Goal: Task Accomplishment & Management: Use online tool/utility

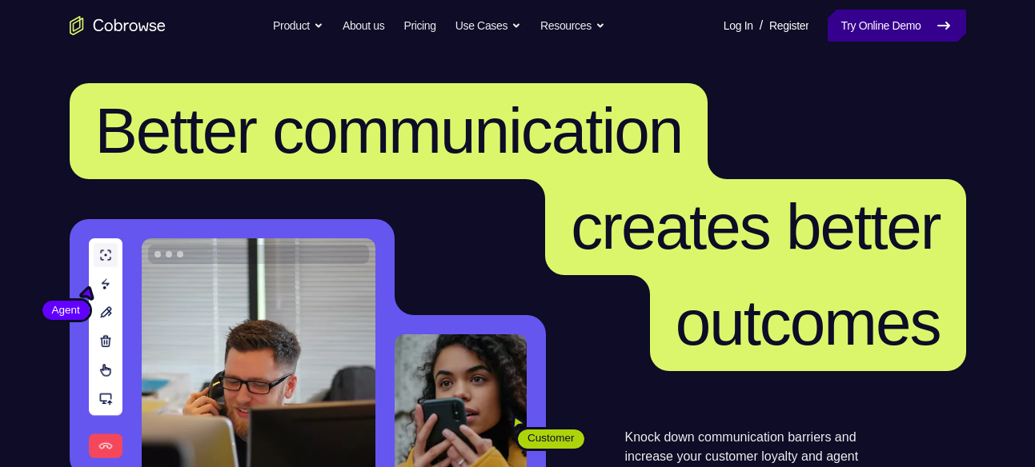
click at [913, 16] on link "Try Online Demo" at bounding box center [896, 26] width 138 height 32
click at [930, 18] on link "Try Online Demo" at bounding box center [896, 26] width 138 height 32
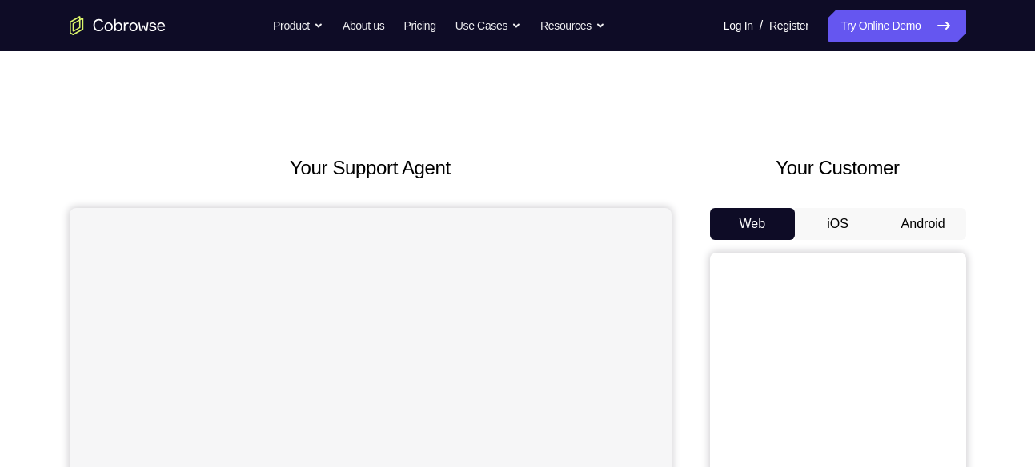
click at [912, 225] on button "Android" at bounding box center [923, 224] width 86 height 32
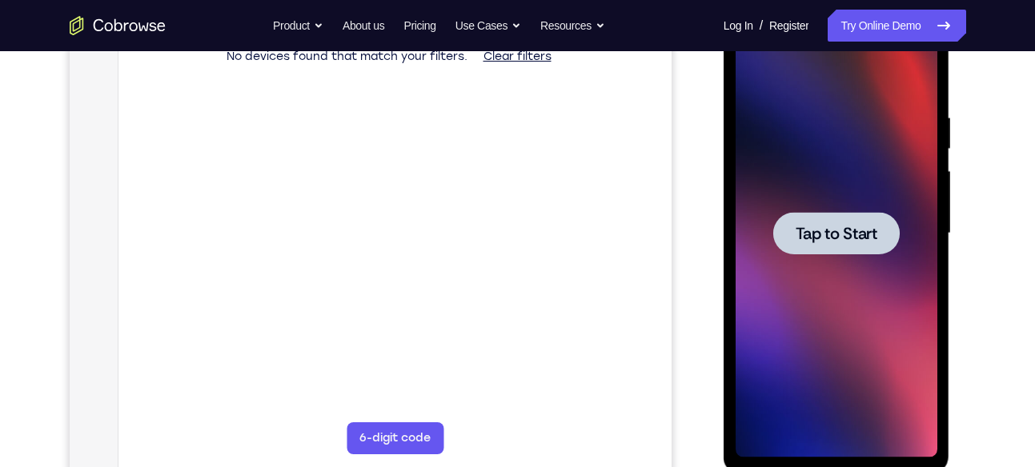
click at [844, 254] on div at bounding box center [836, 234] width 202 height 448
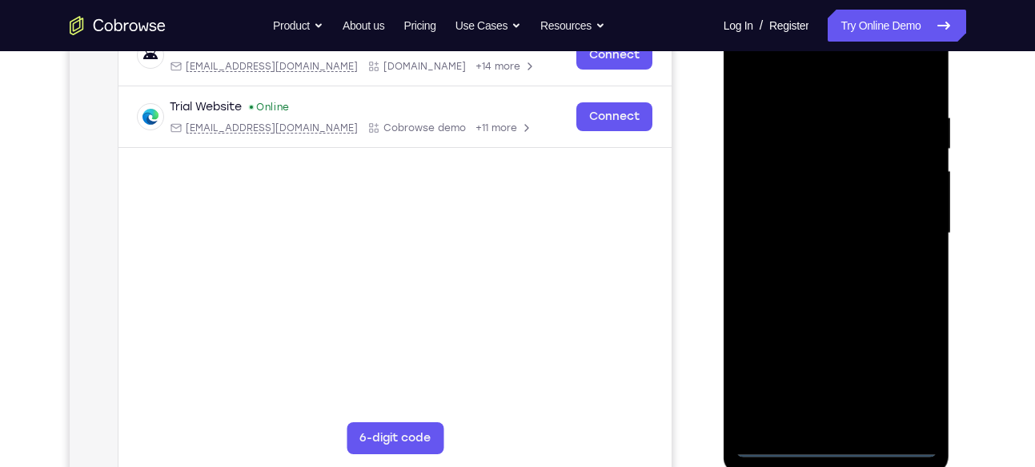
click at [827, 447] on div at bounding box center [836, 234] width 202 height 448
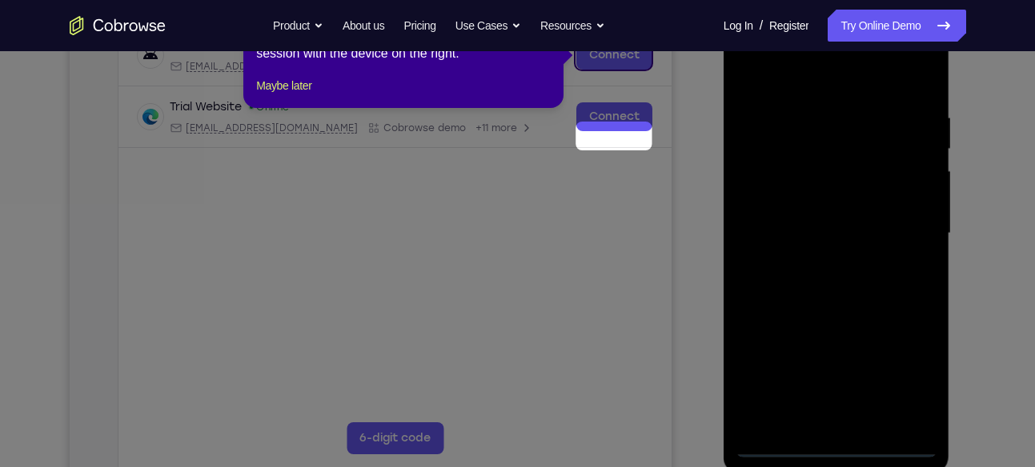
scroll to position [167, 0]
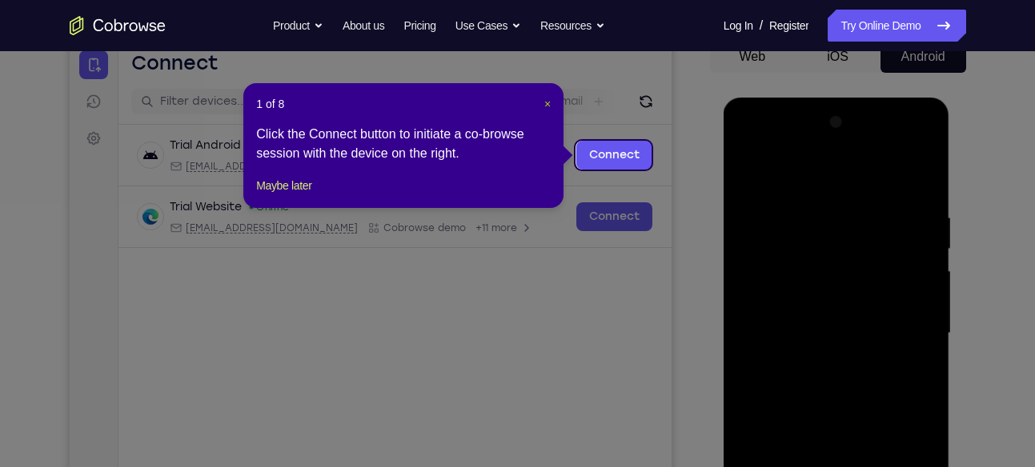
click at [547, 102] on span "×" at bounding box center [547, 104] width 6 height 13
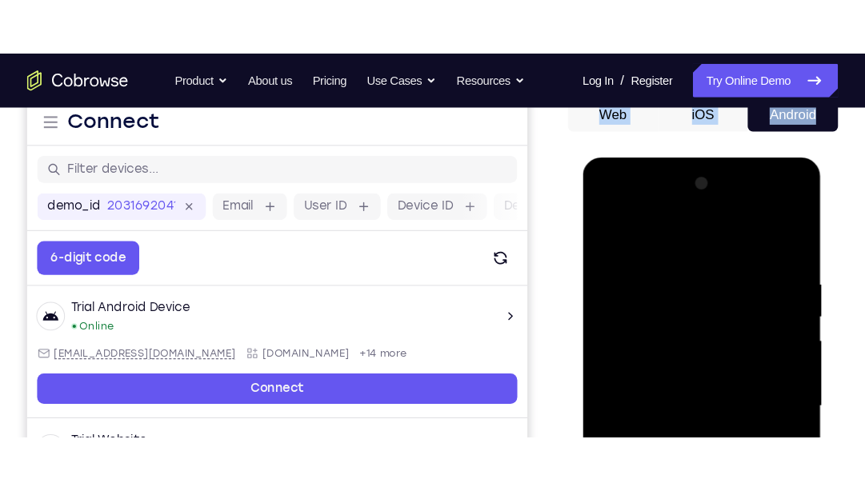
scroll to position [0, 0]
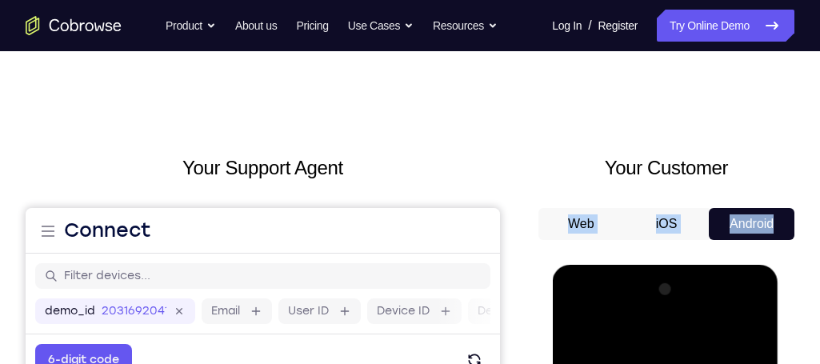
drag, startPoint x: 942, startPoint y: 2, endPoint x: 780, endPoint y: -25, distance: 163.8
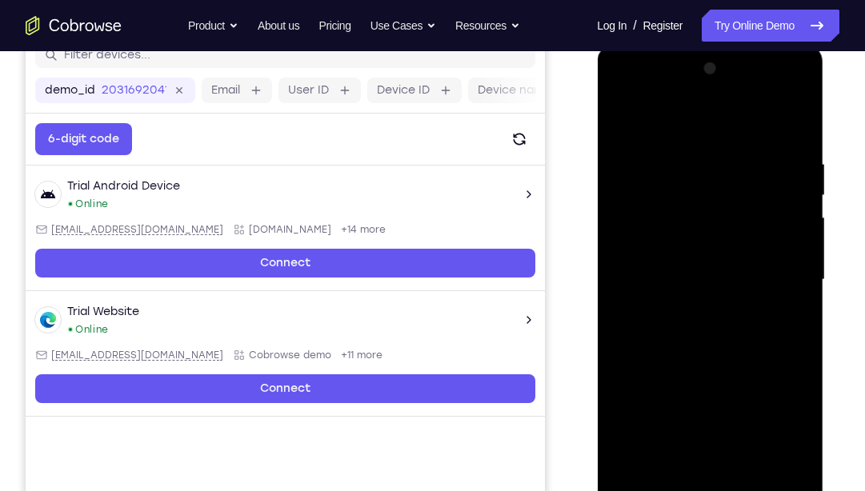
scroll to position [224, 0]
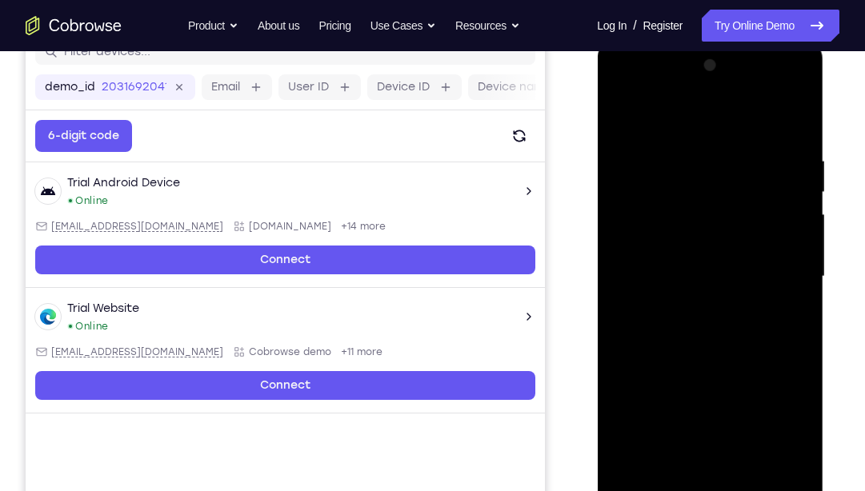
click at [777, 416] on div at bounding box center [710, 277] width 202 height 448
click at [692, 126] on div at bounding box center [710, 277] width 202 height 448
click at [775, 276] on div at bounding box center [710, 277] width 202 height 448
click at [691, 304] on div at bounding box center [710, 277] width 202 height 448
click at [677, 249] on div at bounding box center [710, 277] width 202 height 448
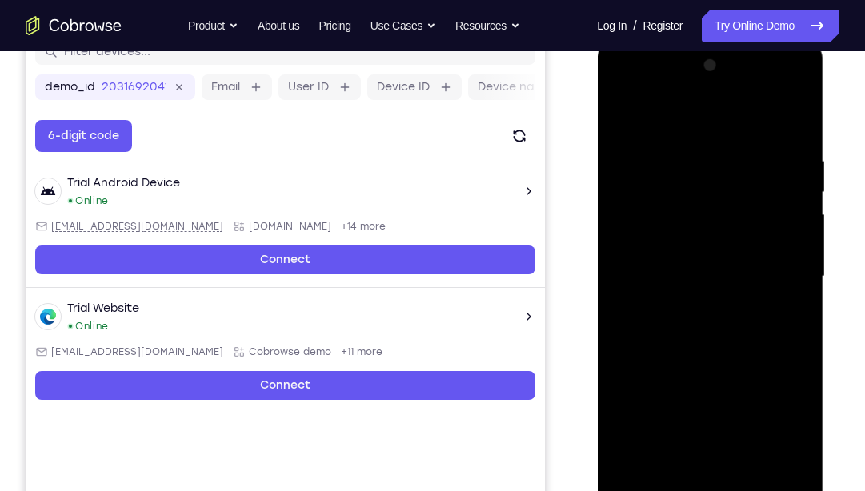
click at [677, 249] on div at bounding box center [710, 277] width 202 height 448
click at [779, 246] on div at bounding box center [710, 277] width 202 height 448
click at [789, 246] on div at bounding box center [710, 277] width 202 height 448
click at [737, 270] on div at bounding box center [710, 277] width 202 height 448
click at [741, 330] on div at bounding box center [710, 277] width 202 height 448
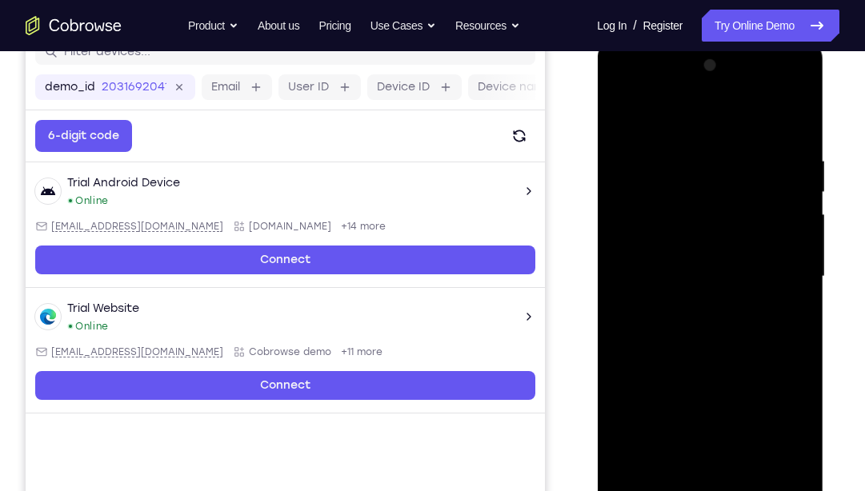
click at [742, 342] on div at bounding box center [710, 277] width 202 height 448
click at [695, 152] on div at bounding box center [710, 277] width 202 height 448
click at [791, 118] on div at bounding box center [710, 277] width 202 height 448
click at [786, 148] on div at bounding box center [710, 277] width 202 height 448
click at [795, 122] on div at bounding box center [710, 277] width 202 height 448
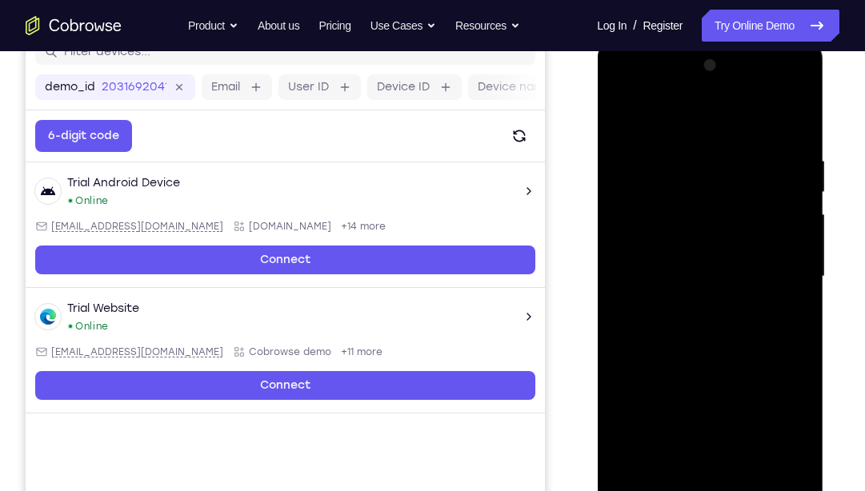
drag, startPoint x: 799, startPoint y: 151, endPoint x: 603, endPoint y: 184, distance: 198.0
click at [603, 184] on div at bounding box center [710, 279] width 226 height 477
drag, startPoint x: 746, startPoint y: 160, endPoint x: 619, endPoint y: 179, distance: 128.7
click at [619, 179] on div at bounding box center [710, 277] width 202 height 448
click at [679, 157] on div at bounding box center [710, 277] width 202 height 448
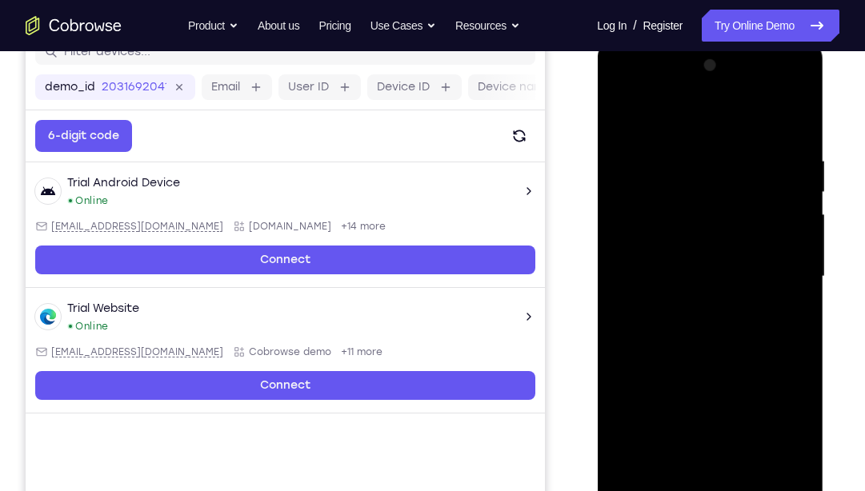
click at [791, 119] on div at bounding box center [710, 277] width 202 height 448
click at [783, 143] on div at bounding box center [710, 277] width 202 height 448
click at [792, 118] on div at bounding box center [710, 277] width 202 height 448
drag, startPoint x: 779, startPoint y: 145, endPoint x: 629, endPoint y: 182, distance: 154.3
click at [629, 182] on div at bounding box center [710, 277] width 202 height 448
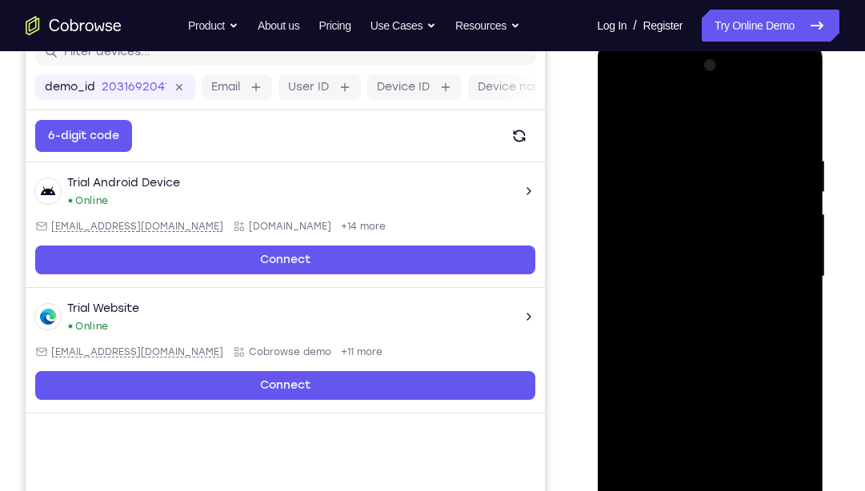
drag, startPoint x: 784, startPoint y: 160, endPoint x: 671, endPoint y: 187, distance: 116.8
click at [671, 187] on div at bounding box center [710, 277] width 202 height 448
drag, startPoint x: 783, startPoint y: 159, endPoint x: 662, endPoint y: 160, distance: 121.6
click at [662, 160] on div at bounding box center [710, 277] width 202 height 448
drag, startPoint x: 787, startPoint y: 154, endPoint x: 645, endPoint y: 173, distance: 142.8
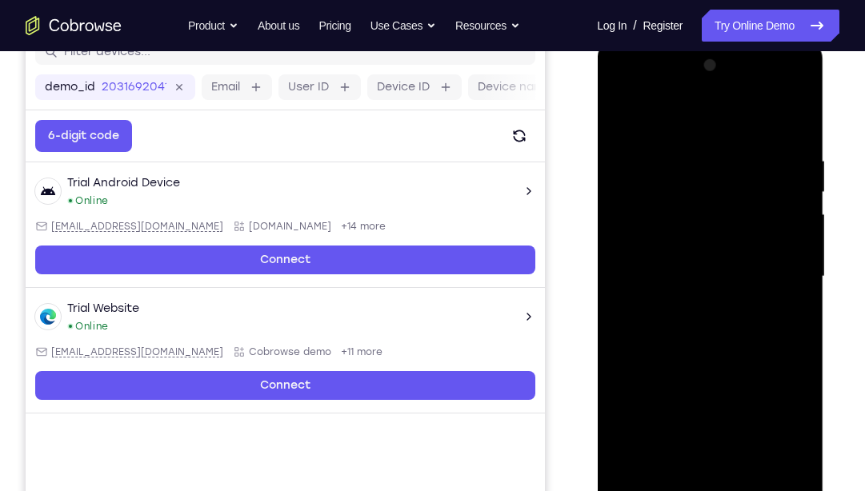
click at [645, 173] on div at bounding box center [710, 277] width 202 height 448
drag, startPoint x: 783, startPoint y: 164, endPoint x: 675, endPoint y: 179, distance: 109.1
click at [675, 179] on div at bounding box center [710, 277] width 202 height 448
drag, startPoint x: 753, startPoint y: 166, endPoint x: 645, endPoint y: 187, distance: 110.0
click at [645, 187] on div at bounding box center [710, 277] width 202 height 448
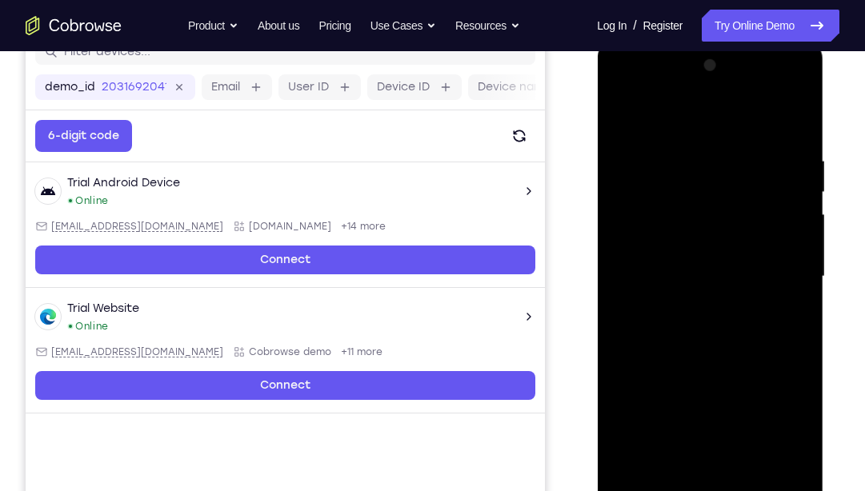
click at [639, 153] on div at bounding box center [710, 277] width 202 height 448
click at [635, 150] on div at bounding box center [710, 277] width 202 height 448
click at [626, 153] on div at bounding box center [710, 277] width 202 height 448
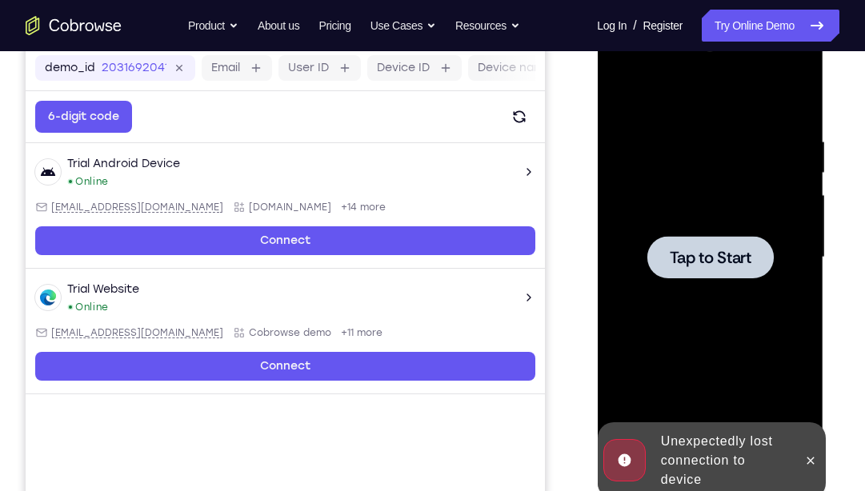
scroll to position [240, 0]
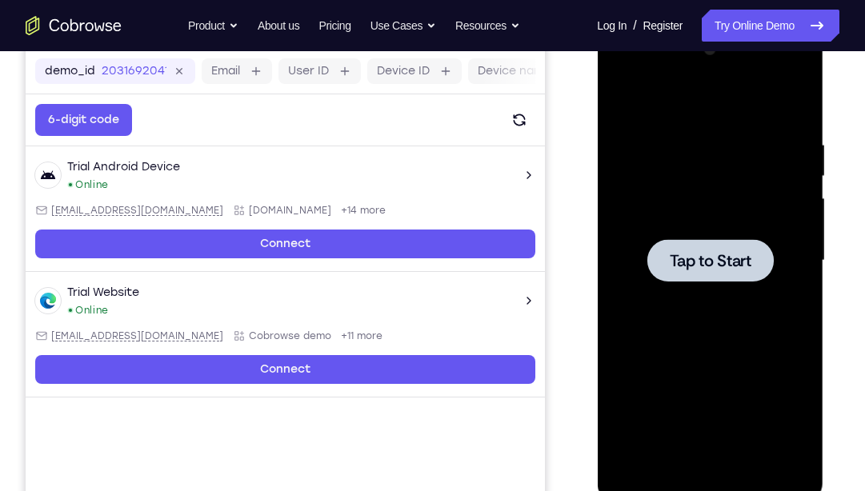
click at [703, 193] on div at bounding box center [710, 261] width 202 height 448
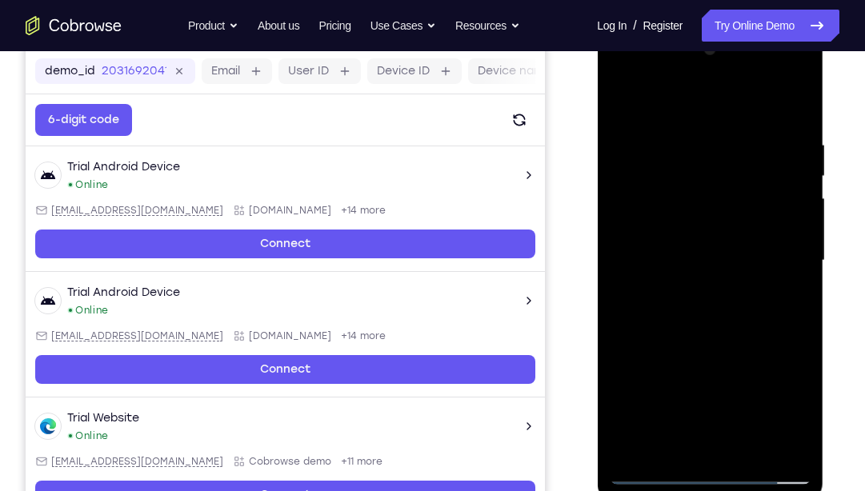
click at [700, 462] on div at bounding box center [710, 261] width 202 height 448
click at [712, 467] on div at bounding box center [710, 261] width 202 height 448
click at [786, 409] on div at bounding box center [710, 261] width 202 height 448
click at [674, 102] on div at bounding box center [710, 261] width 202 height 448
click at [774, 254] on div at bounding box center [710, 261] width 202 height 448
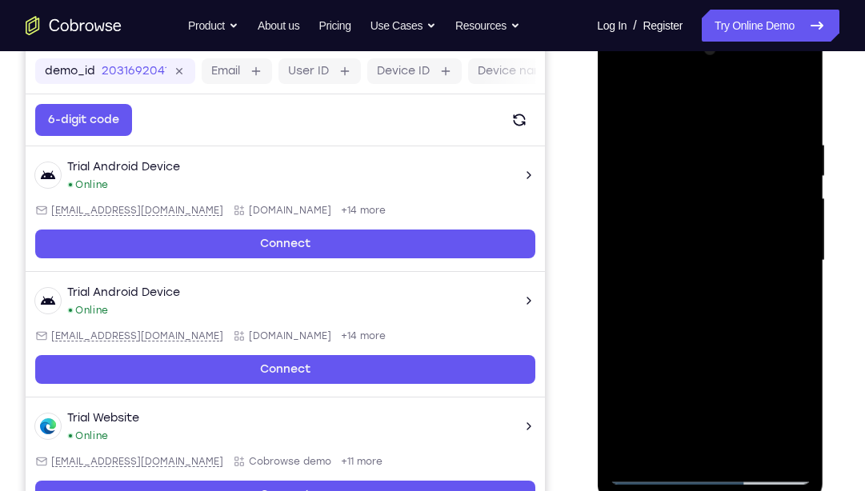
click at [687, 291] on div at bounding box center [710, 261] width 202 height 448
click at [695, 234] on div at bounding box center [710, 261] width 202 height 448
click at [683, 222] on div at bounding box center [710, 261] width 202 height 448
click at [779, 227] on div at bounding box center [710, 261] width 202 height 448
click at [786, 231] on div at bounding box center [710, 261] width 202 height 448
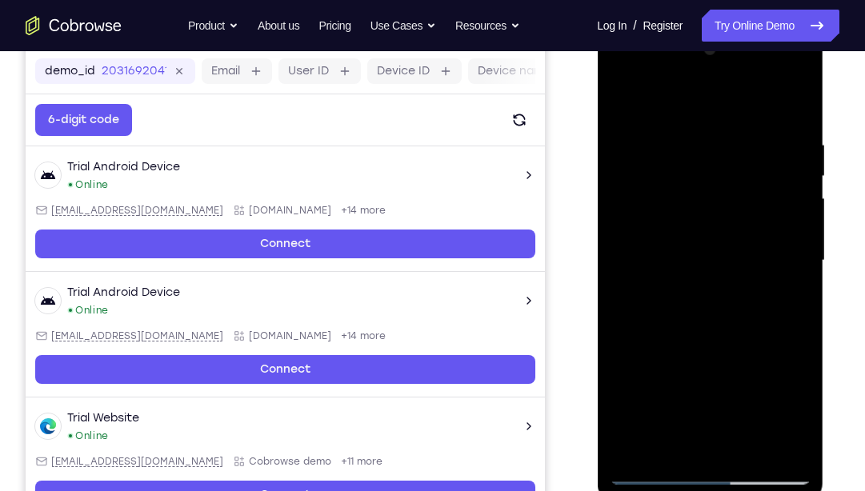
click at [756, 265] on div at bounding box center [710, 261] width 202 height 448
click at [744, 310] on div at bounding box center [710, 261] width 202 height 448
click at [741, 307] on div at bounding box center [710, 261] width 202 height 448
click at [735, 307] on div at bounding box center [710, 261] width 202 height 448
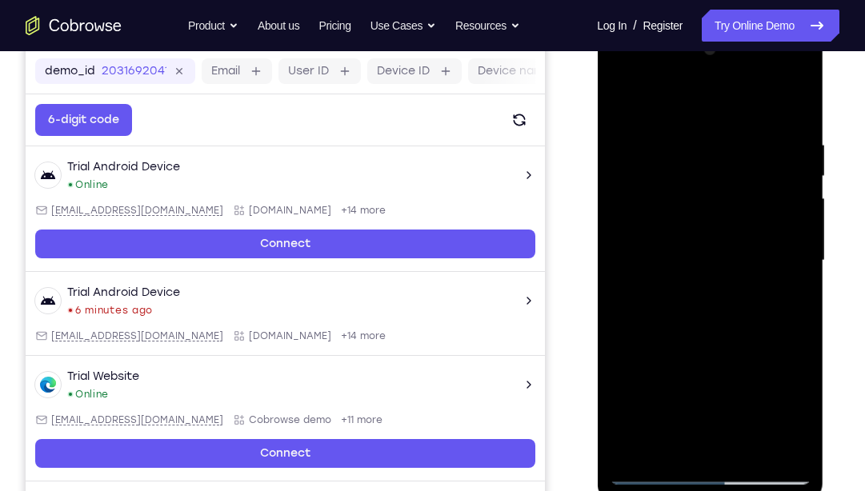
click at [721, 306] on div at bounding box center [710, 261] width 202 height 448
click at [722, 327] on div at bounding box center [710, 261] width 202 height 448
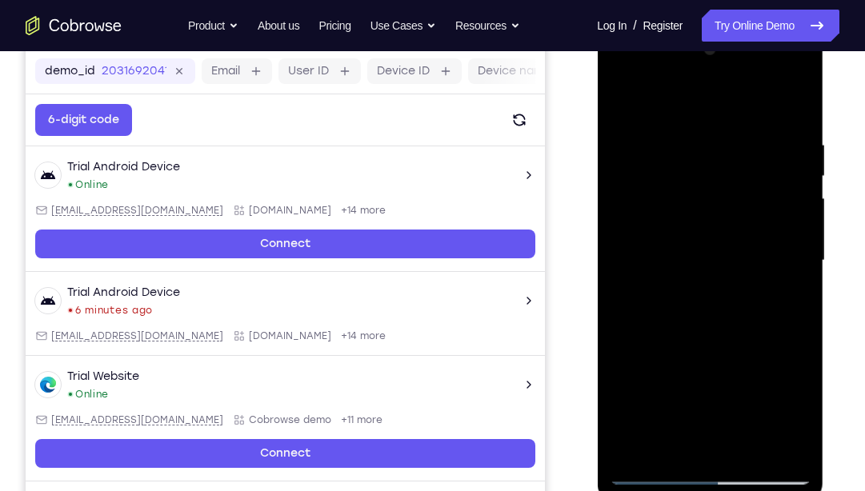
click at [698, 123] on div at bounding box center [710, 261] width 202 height 448
click at [795, 103] on div at bounding box center [710, 261] width 202 height 448
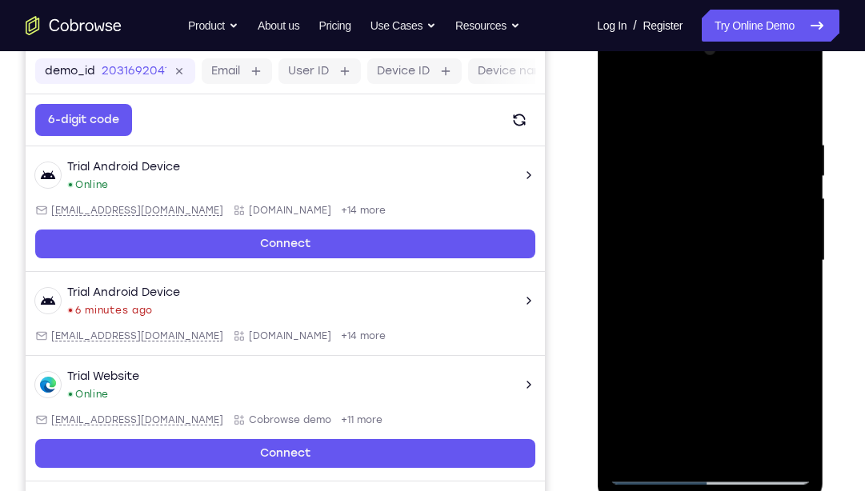
click at [787, 453] on div at bounding box center [710, 261] width 202 height 448
click at [627, 242] on div at bounding box center [710, 261] width 202 height 448
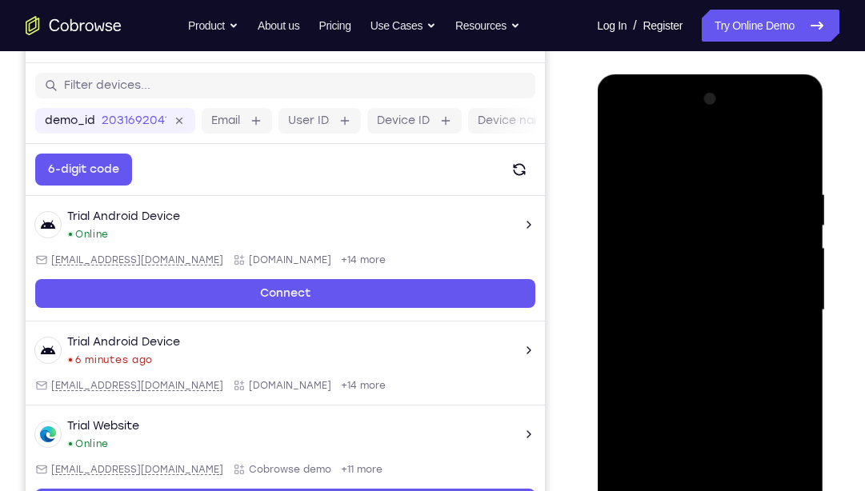
click at [794, 226] on div at bounding box center [710, 310] width 202 height 448
click at [793, 269] on div at bounding box center [710, 310] width 202 height 448
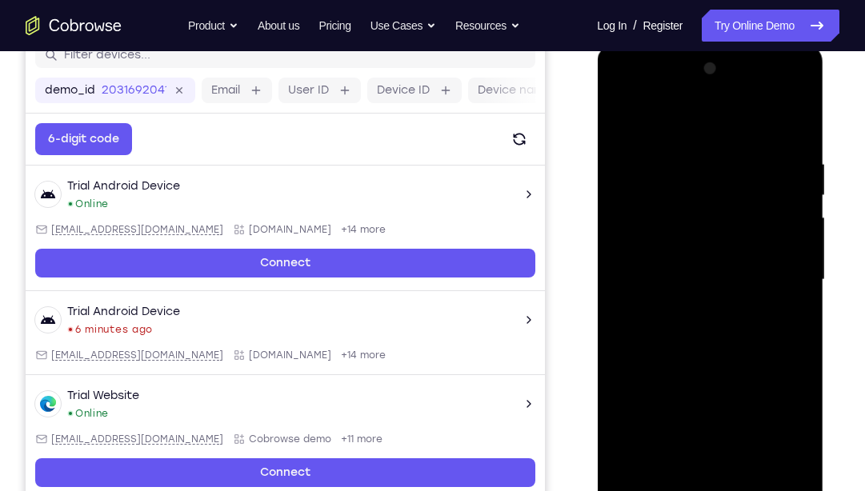
scroll to position [224, 0]
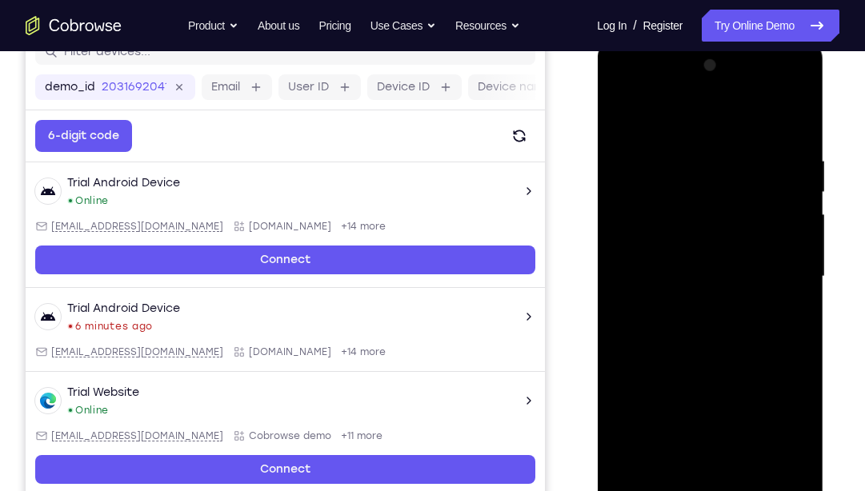
click at [803, 191] on div at bounding box center [710, 277] width 202 height 448
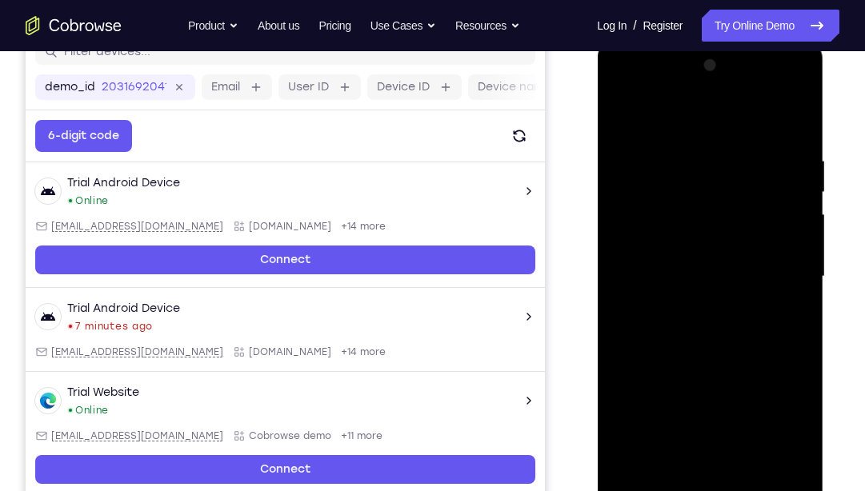
click at [803, 191] on div at bounding box center [710, 277] width 202 height 448
click at [799, 64] on div at bounding box center [710, 277] width 202 height 448
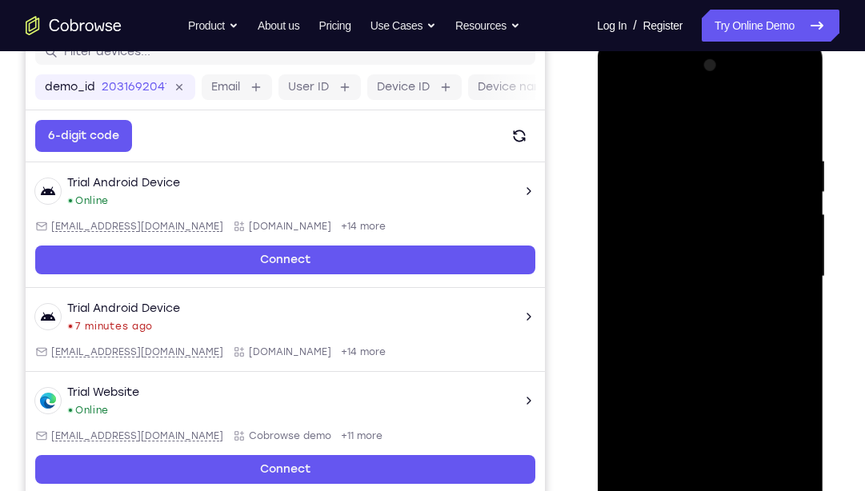
click at [630, 269] on div at bounding box center [710, 277] width 202 height 448
click at [798, 239] on div at bounding box center [710, 277] width 202 height 448
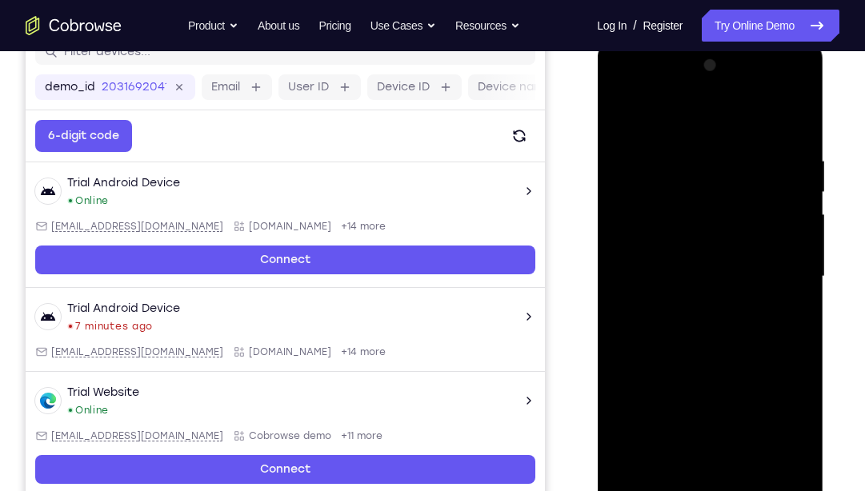
click at [798, 239] on div at bounding box center [710, 277] width 202 height 448
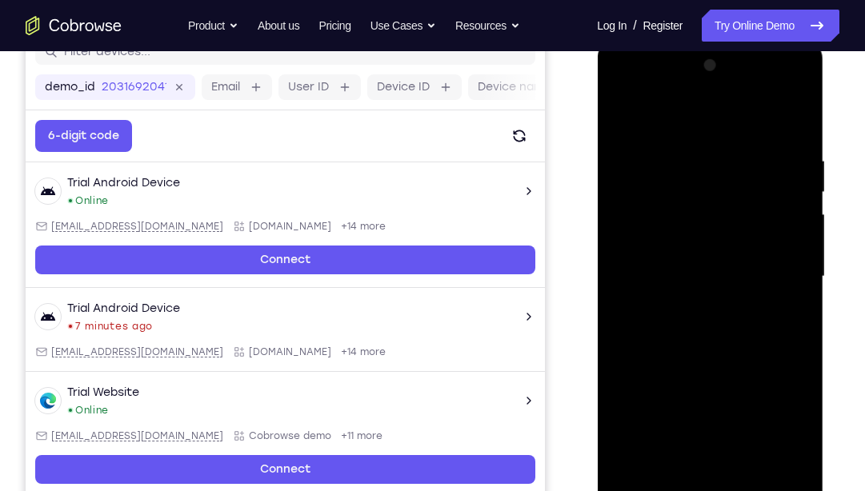
click at [798, 239] on div at bounding box center [710, 277] width 202 height 448
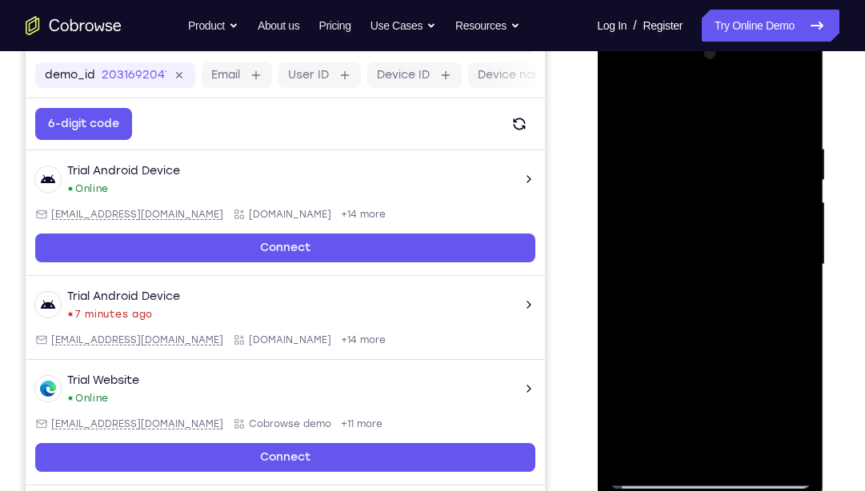
scroll to position [229, 0]
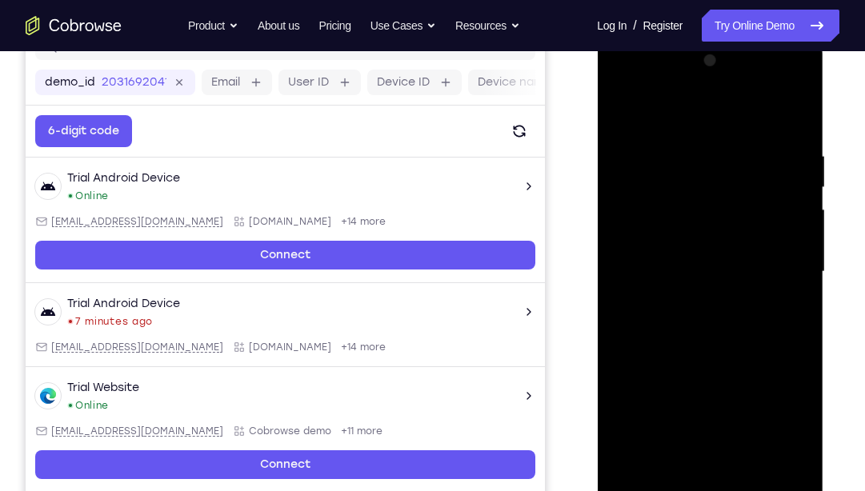
click at [801, 196] on div at bounding box center [710, 272] width 202 height 448
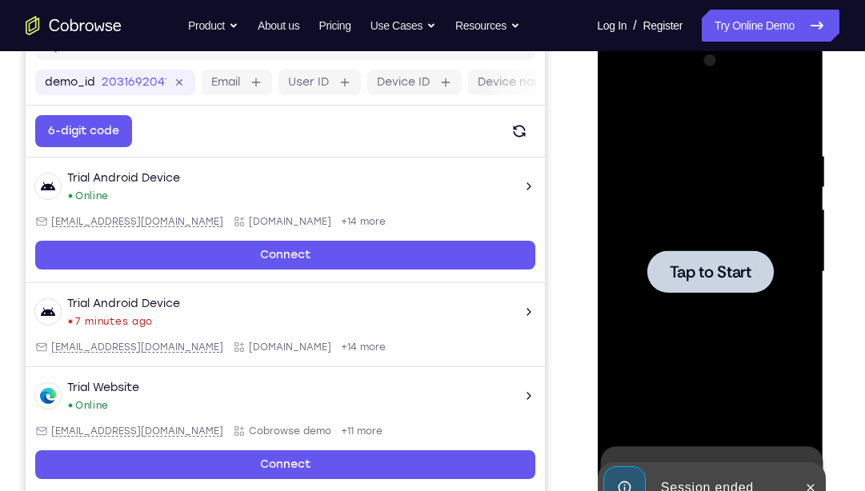
click at [747, 265] on span "Tap to Start" at bounding box center [710, 272] width 82 height 16
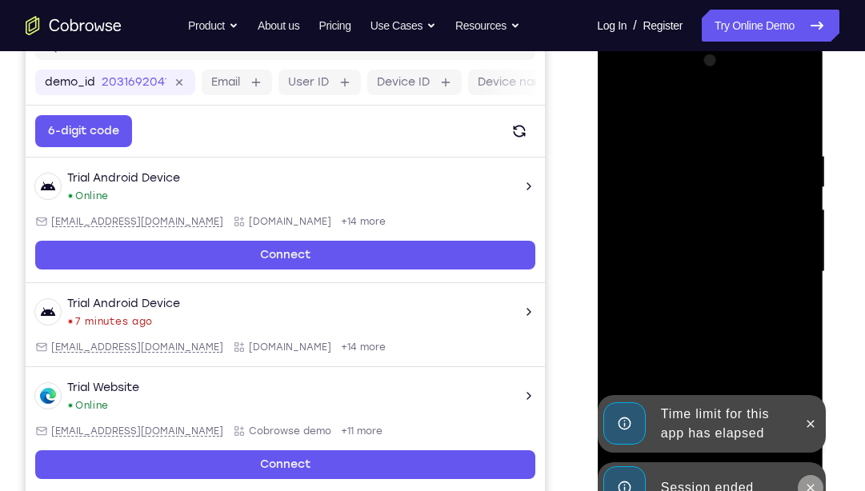
click at [807, 467] on button at bounding box center [810, 488] width 26 height 26
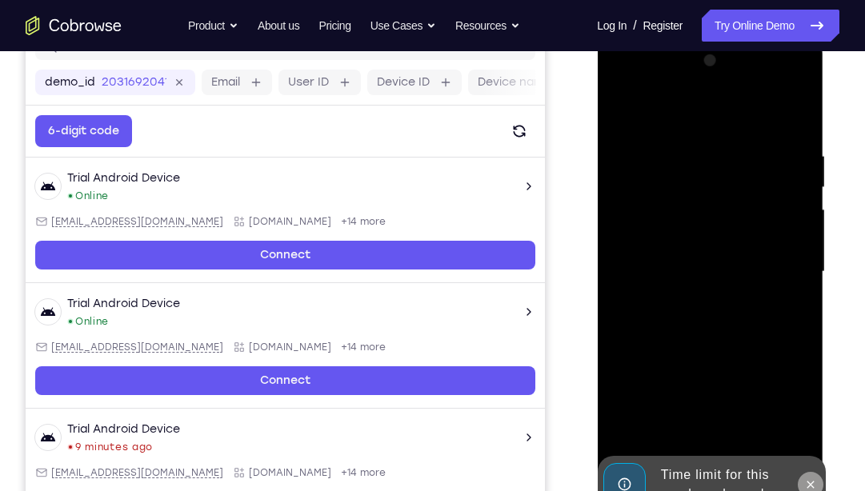
click at [808, 467] on icon at bounding box center [809, 485] width 13 height 13
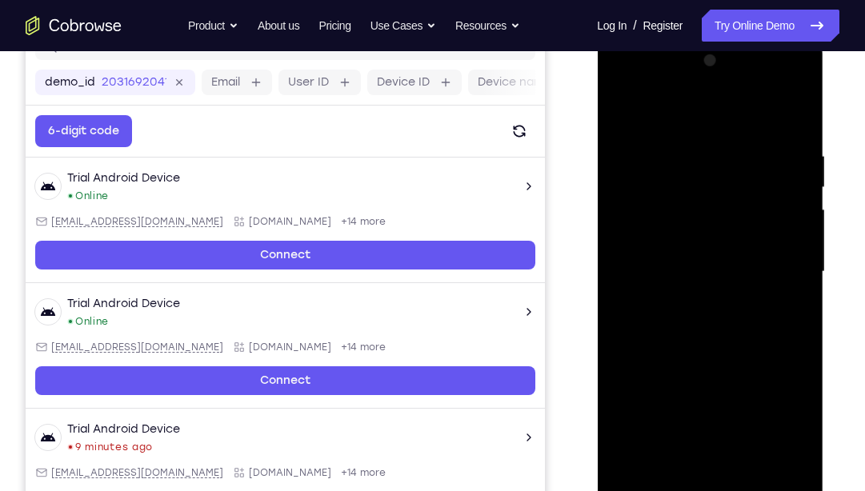
click at [712, 467] on div at bounding box center [710, 272] width 202 height 448
click at [777, 405] on div at bounding box center [710, 272] width 202 height 448
click at [690, 112] on div at bounding box center [710, 272] width 202 height 448
click at [776, 250] on div at bounding box center [710, 272] width 202 height 448
click at [690, 302] on div at bounding box center [710, 272] width 202 height 448
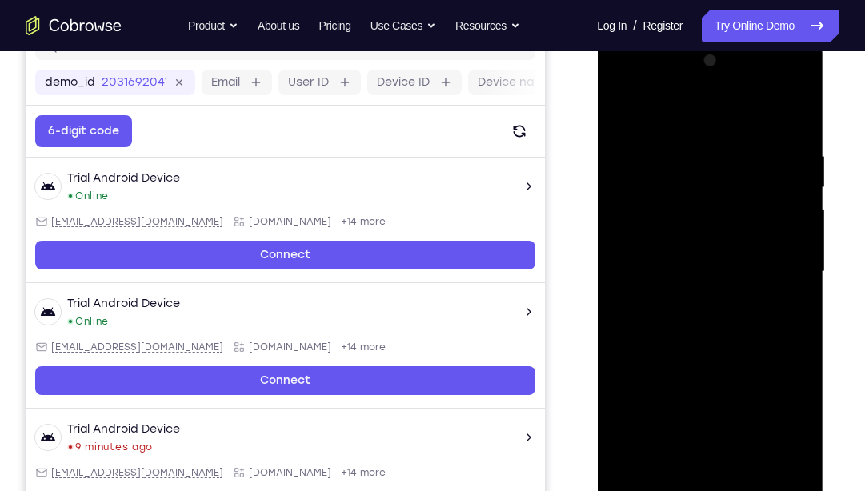
click at [701, 242] on div at bounding box center [710, 272] width 202 height 448
click at [783, 237] on div at bounding box center [710, 272] width 202 height 448
click at [722, 267] on div at bounding box center [710, 272] width 202 height 448
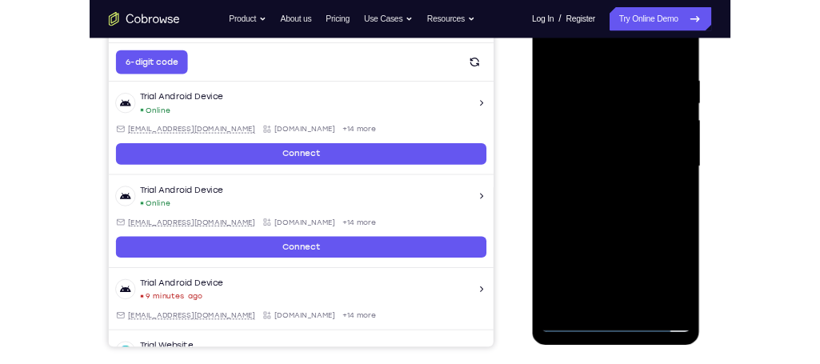
scroll to position [265, 0]
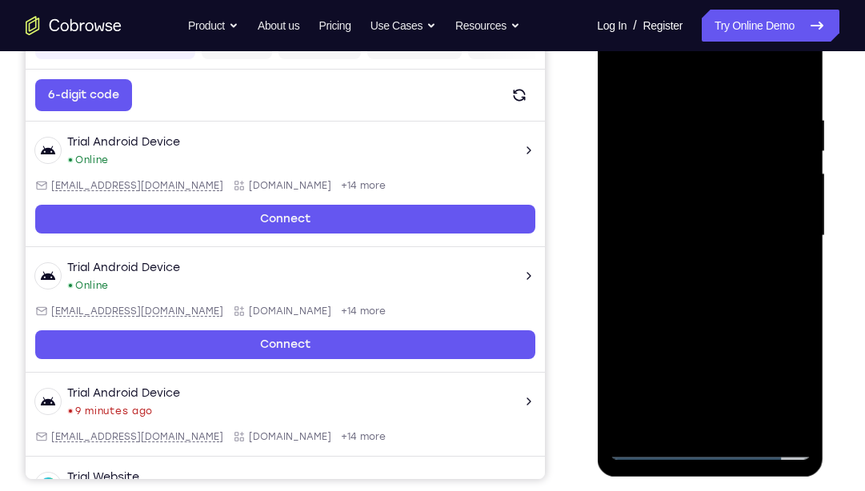
click at [735, 290] on div at bounding box center [710, 236] width 202 height 448
click at [789, 423] on div at bounding box center [710, 236] width 202 height 448
click at [699, 353] on div at bounding box center [710, 236] width 202 height 448
click at [799, 225] on div at bounding box center [710, 236] width 202 height 448
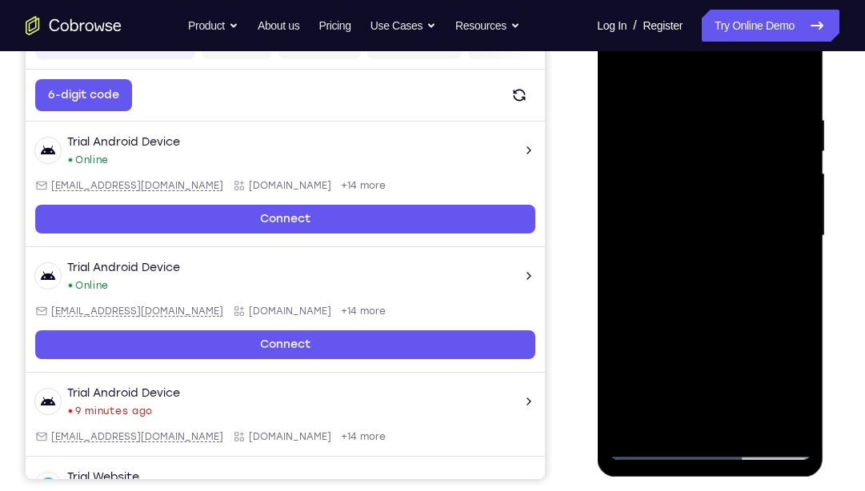
click at [799, 225] on div at bounding box center [710, 236] width 202 height 448
click at [799, 219] on div at bounding box center [710, 236] width 202 height 448
click at [620, 72] on div at bounding box center [710, 236] width 202 height 448
click at [621, 73] on div at bounding box center [710, 236] width 202 height 448
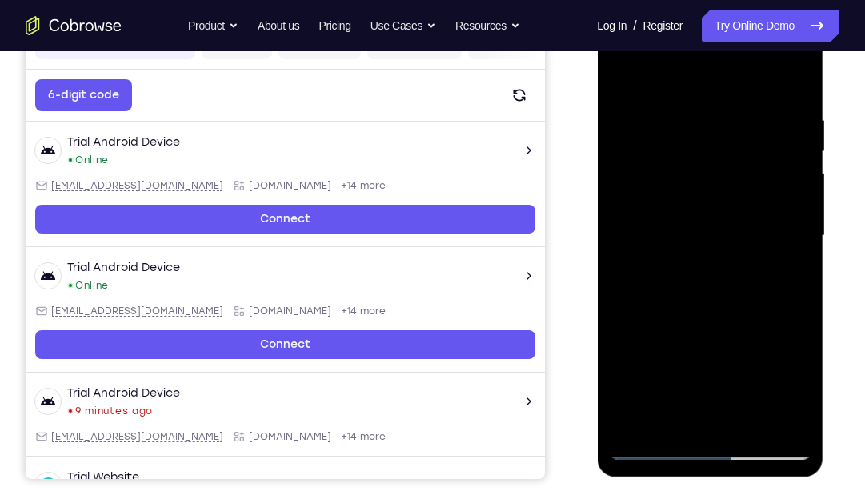
click at [659, 375] on div at bounding box center [710, 236] width 202 height 448
click at [619, 74] on div at bounding box center [710, 236] width 202 height 448
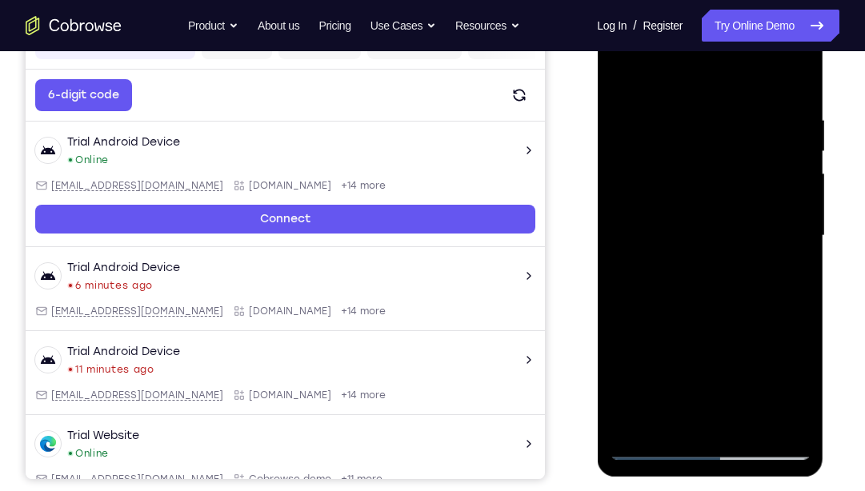
click at [771, 330] on div at bounding box center [710, 236] width 202 height 448
click at [800, 211] on div at bounding box center [710, 236] width 202 height 448
click at [800, 215] on div at bounding box center [710, 236] width 202 height 448
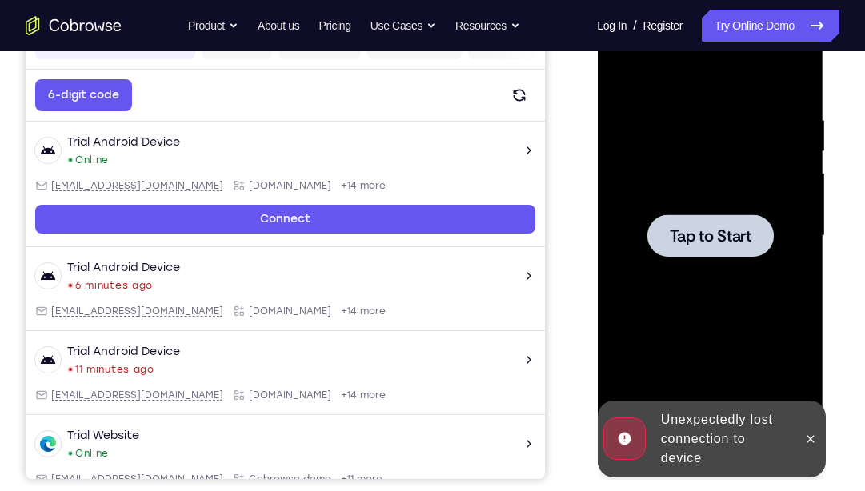
click at [736, 234] on span "Tap to Start" at bounding box center [710, 236] width 82 height 16
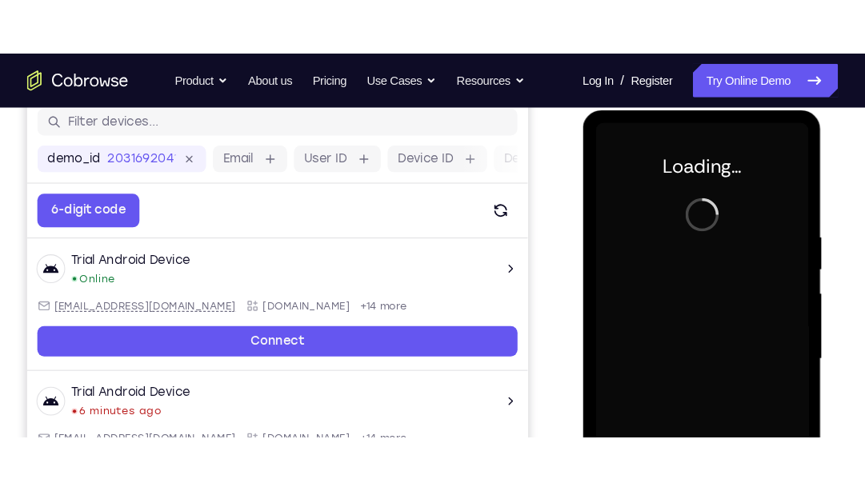
scroll to position [205, 0]
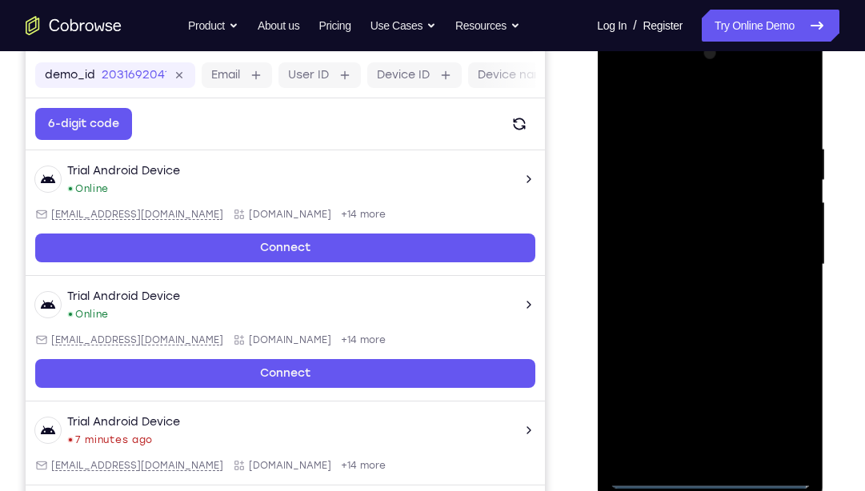
scroll to position [238, 0]
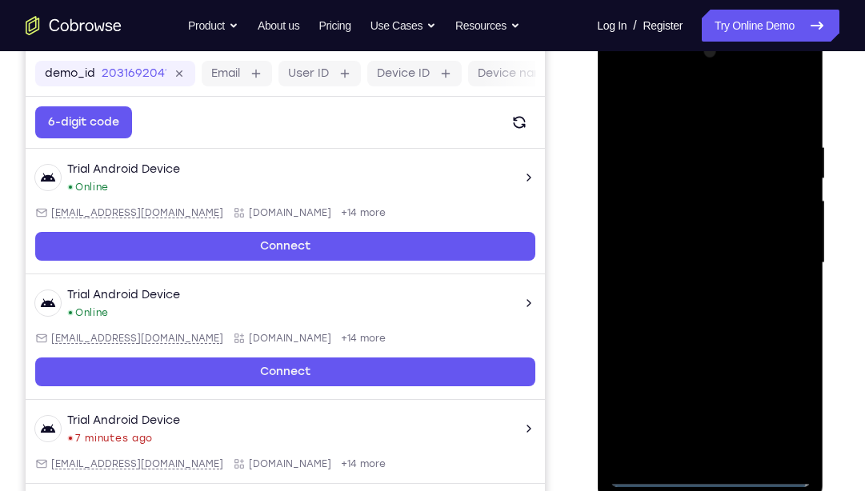
click at [722, 461] on div at bounding box center [710, 263] width 202 height 448
click at [722, 467] on div at bounding box center [710, 263] width 202 height 448
click at [719, 467] on div at bounding box center [710, 263] width 202 height 448
click at [773, 415] on div at bounding box center [710, 263] width 202 height 448
click at [693, 95] on div at bounding box center [710, 263] width 202 height 448
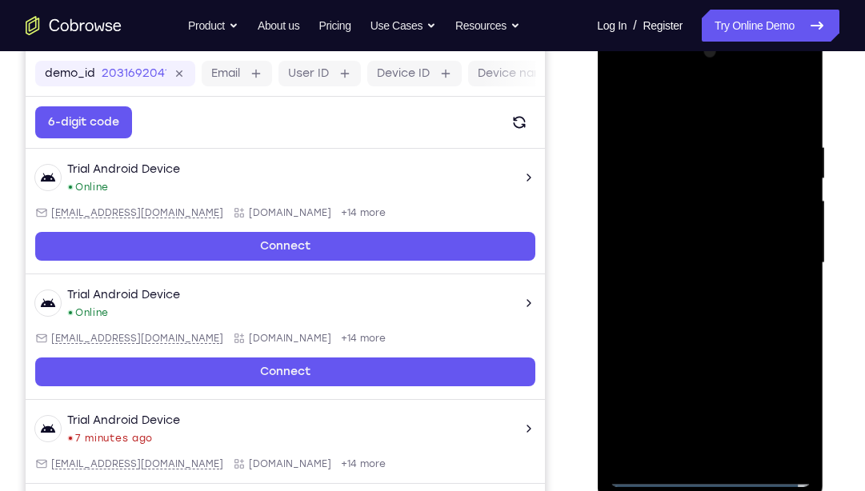
click at [773, 246] on div at bounding box center [710, 263] width 202 height 448
click at [704, 292] on div at bounding box center [710, 263] width 202 height 448
click at [687, 255] on div at bounding box center [710, 263] width 202 height 448
click at [665, 222] on div at bounding box center [710, 263] width 202 height 448
click at [787, 233] on div at bounding box center [710, 263] width 202 height 448
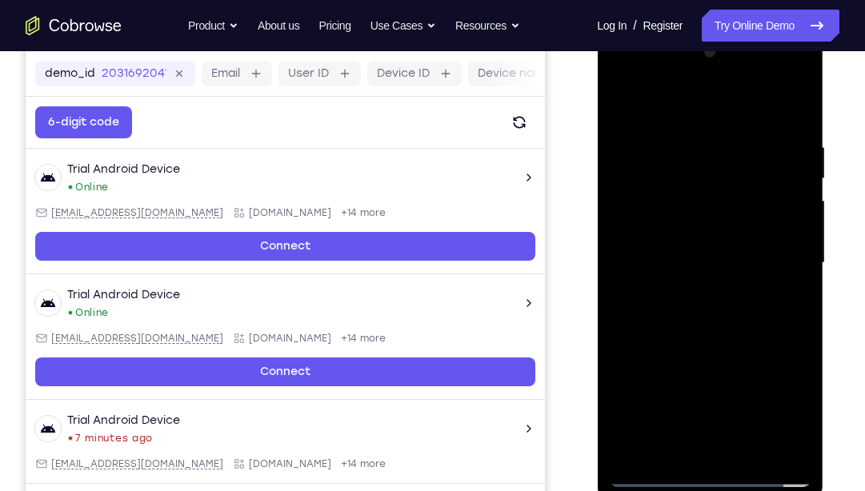
click at [731, 257] on div at bounding box center [710, 263] width 202 height 448
click at [744, 310] on div at bounding box center [710, 263] width 202 height 448
click at [710, 331] on div at bounding box center [710, 263] width 202 height 448
click at [801, 451] on div at bounding box center [710, 263] width 202 height 448
click at [783, 447] on div at bounding box center [710, 263] width 202 height 448
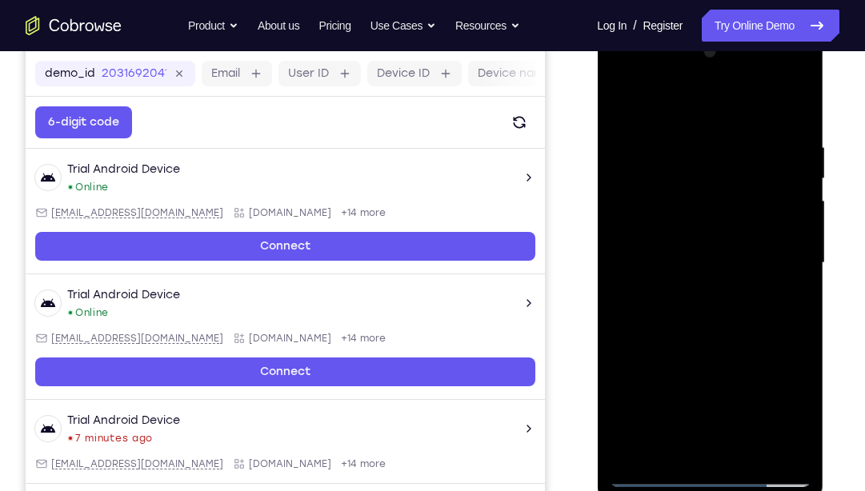
click at [634, 249] on div at bounding box center [710, 263] width 202 height 448
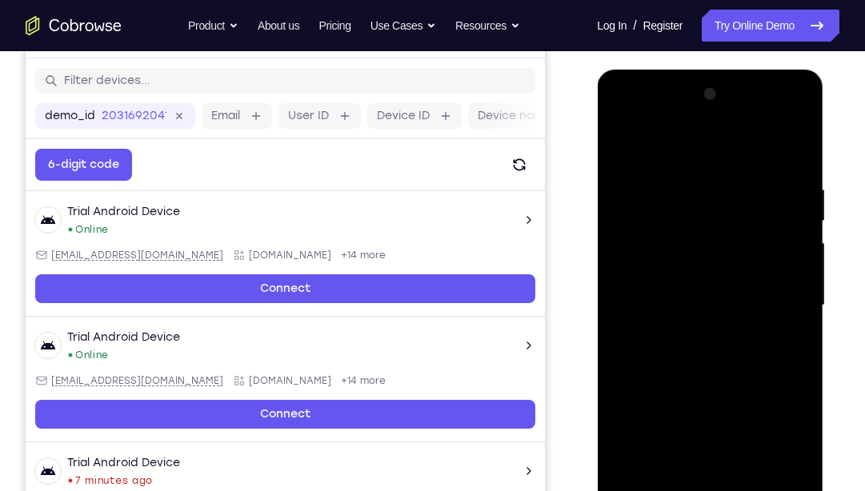
scroll to position [202, 0]
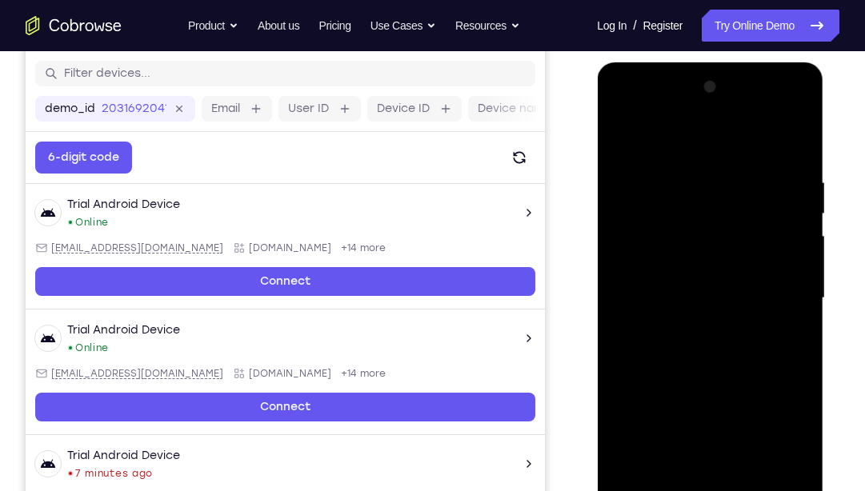
click at [799, 233] on div at bounding box center [710, 298] width 202 height 448
click at [799, 234] on div at bounding box center [710, 298] width 202 height 448
click at [619, 263] on div at bounding box center [710, 298] width 202 height 448
click at [795, 278] on div at bounding box center [710, 298] width 202 height 448
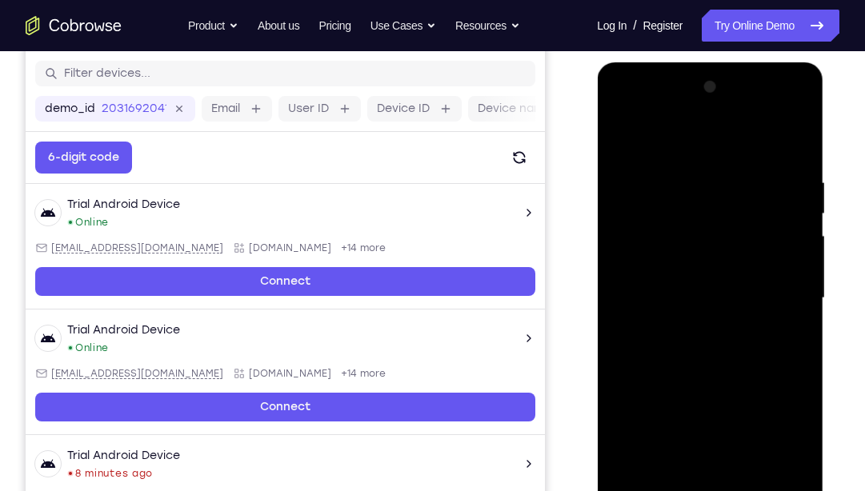
click at [795, 278] on div at bounding box center [710, 298] width 202 height 448
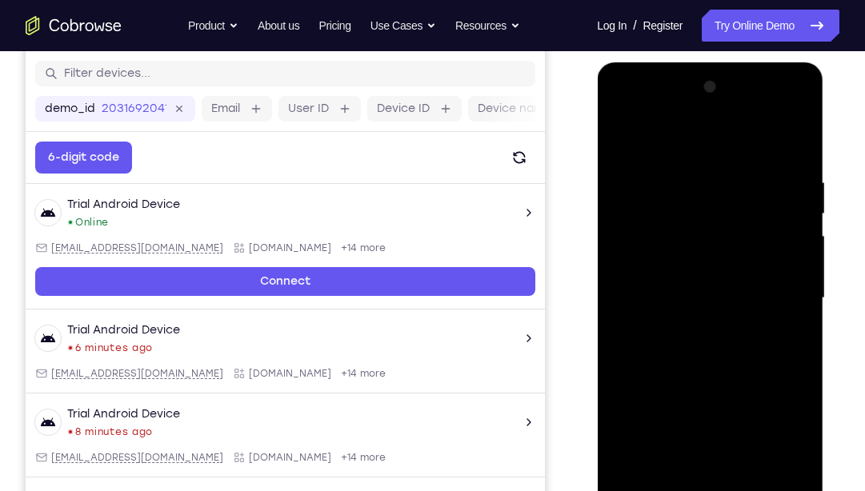
click at [795, 278] on div at bounding box center [710, 298] width 202 height 448
click at [799, 293] on div at bounding box center [710, 298] width 202 height 448
click at [615, 295] on div at bounding box center [710, 298] width 202 height 448
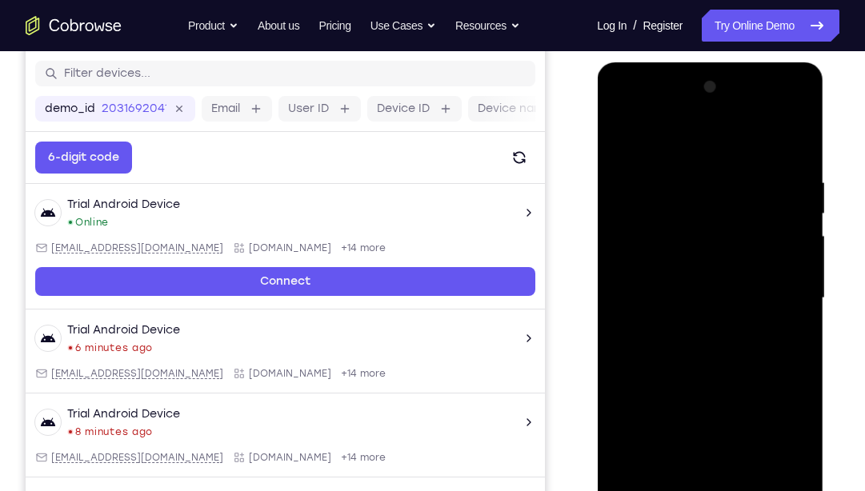
click at [811, 319] on div at bounding box center [710, 300] width 226 height 477
click at [808, 319] on div at bounding box center [710, 298] width 202 height 448
click at [616, 311] on div at bounding box center [710, 298] width 202 height 448
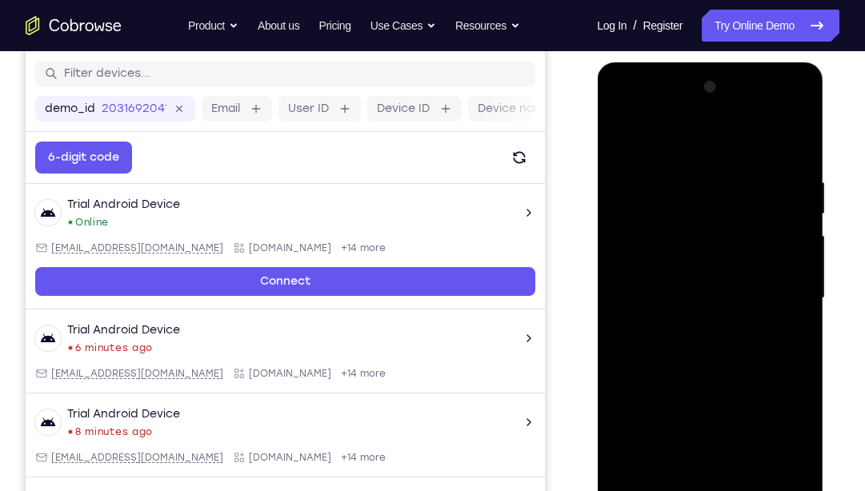
click at [616, 311] on div at bounding box center [710, 298] width 202 height 448
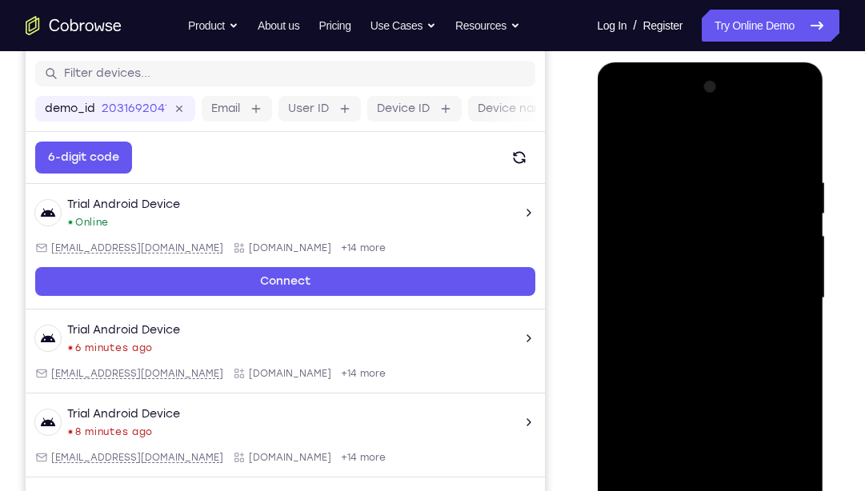
click at [616, 311] on div at bounding box center [710, 298] width 202 height 448
click at [793, 90] on div at bounding box center [710, 298] width 202 height 448
click at [659, 283] on div at bounding box center [710, 298] width 202 height 448
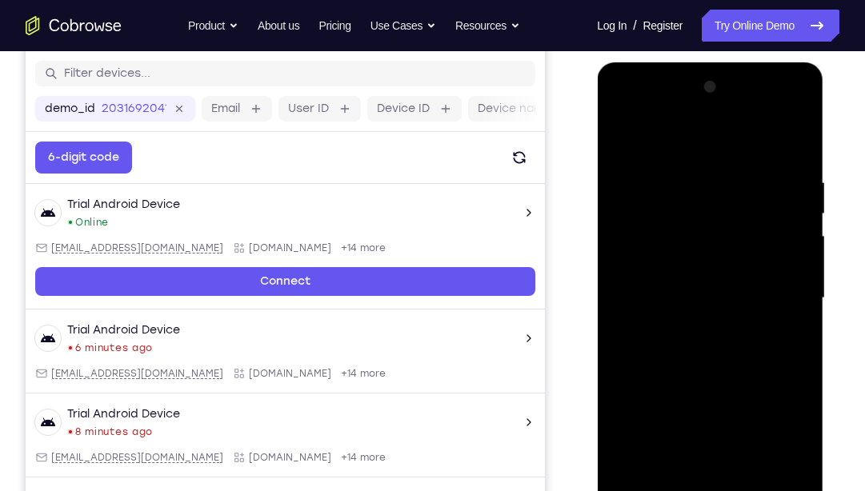
click at [808, 210] on div at bounding box center [710, 298] width 202 height 448
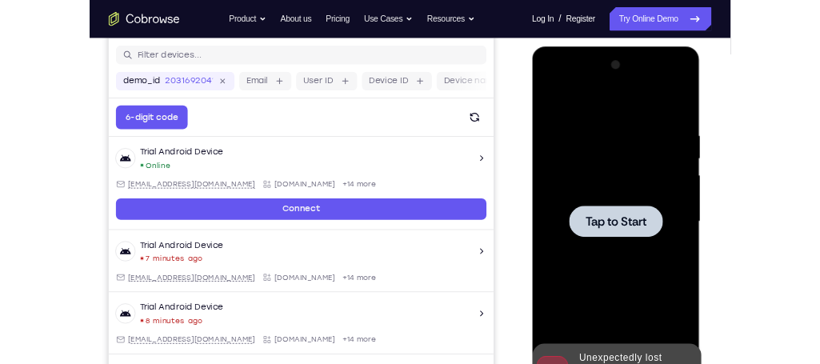
scroll to position [195, 0]
